Goal: Task Accomplishment & Management: Manage account settings

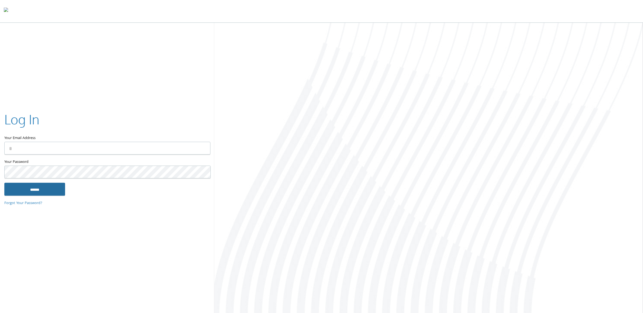
type input "**********"
click at [38, 193] on input "******" at bounding box center [34, 189] width 61 height 13
type input "**********"
click at [48, 195] on input "******" at bounding box center [34, 189] width 61 height 13
